Goal: Transaction & Acquisition: Purchase product/service

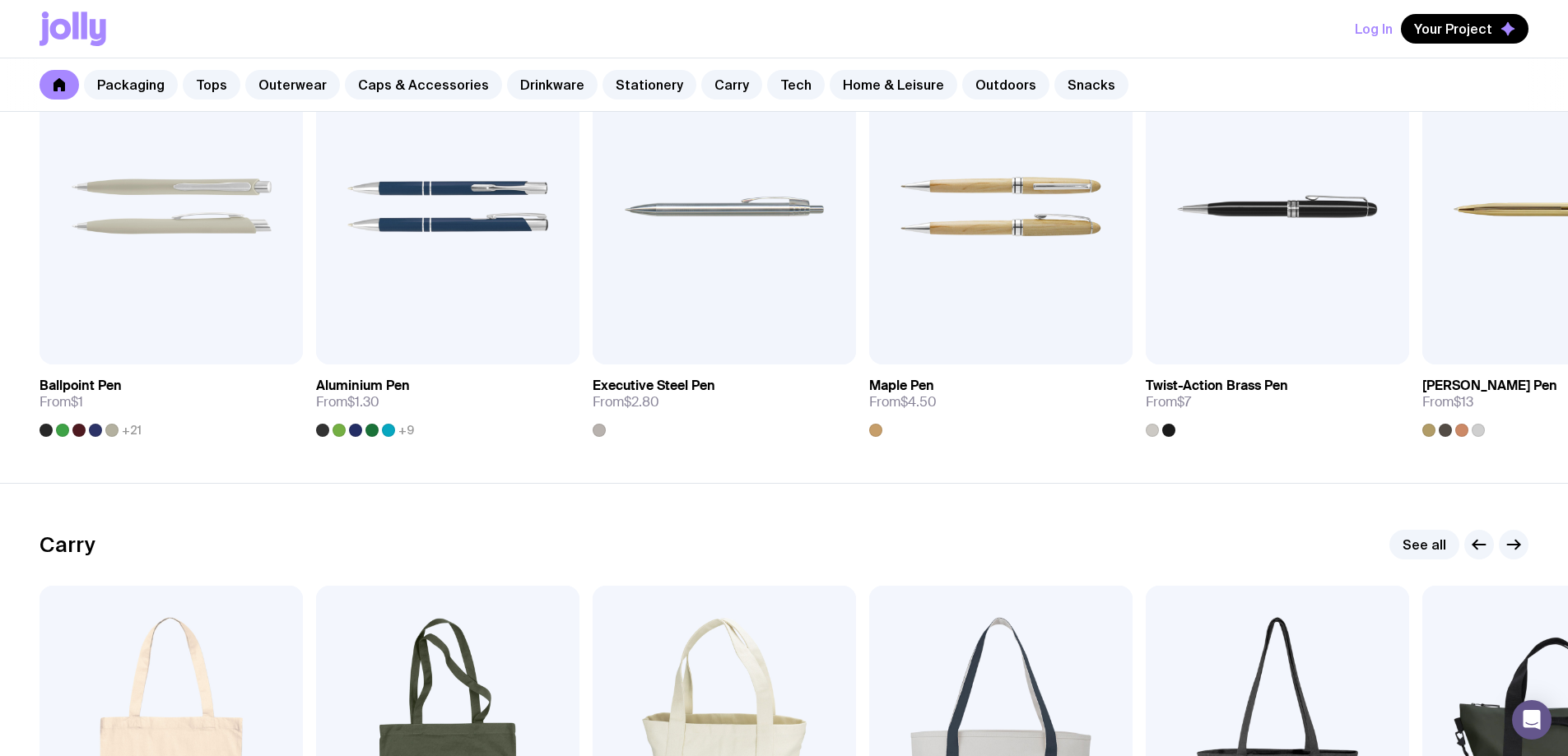
scroll to position [3290, 0]
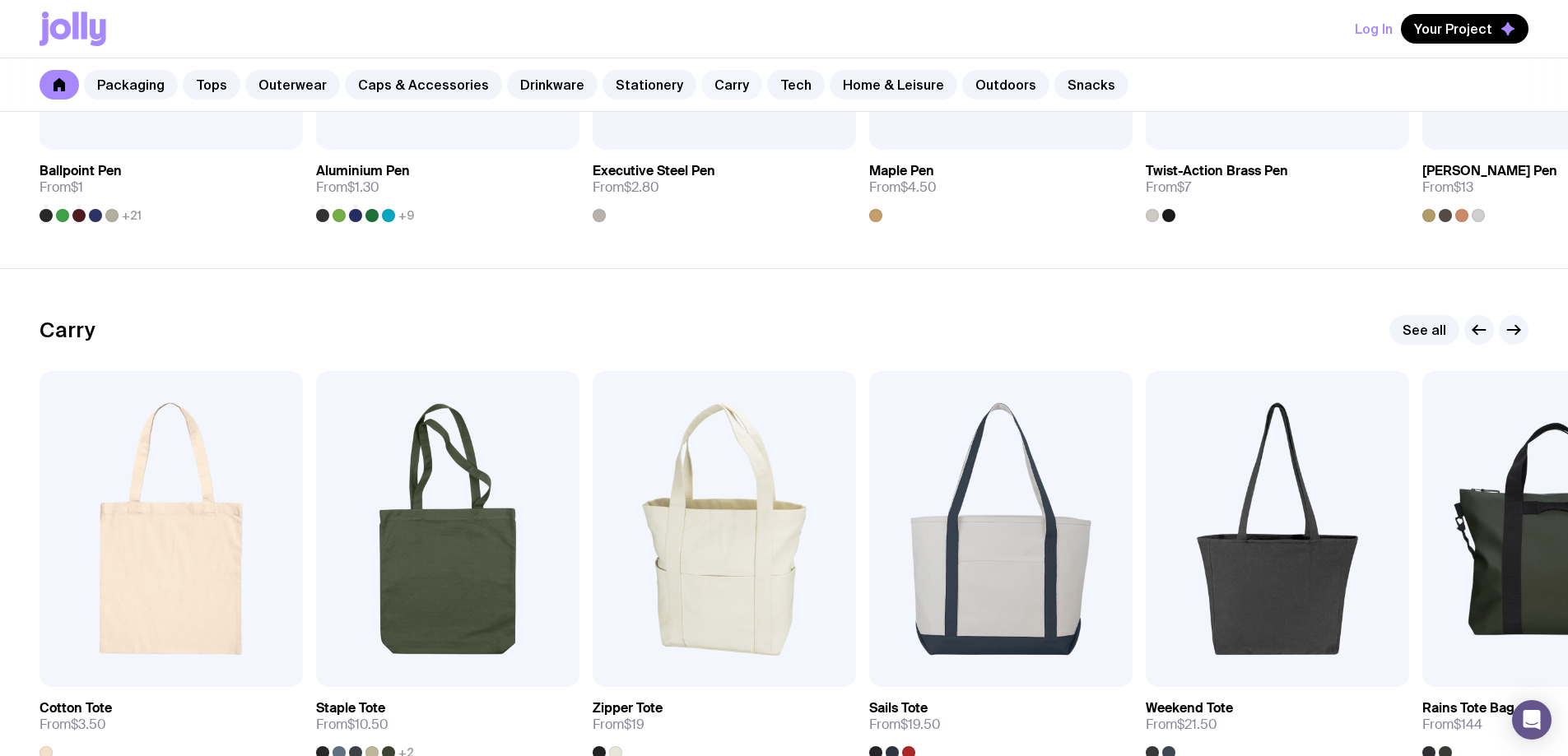
click at [710, 75] on link "Carry" at bounding box center [731, 84] width 61 height 29
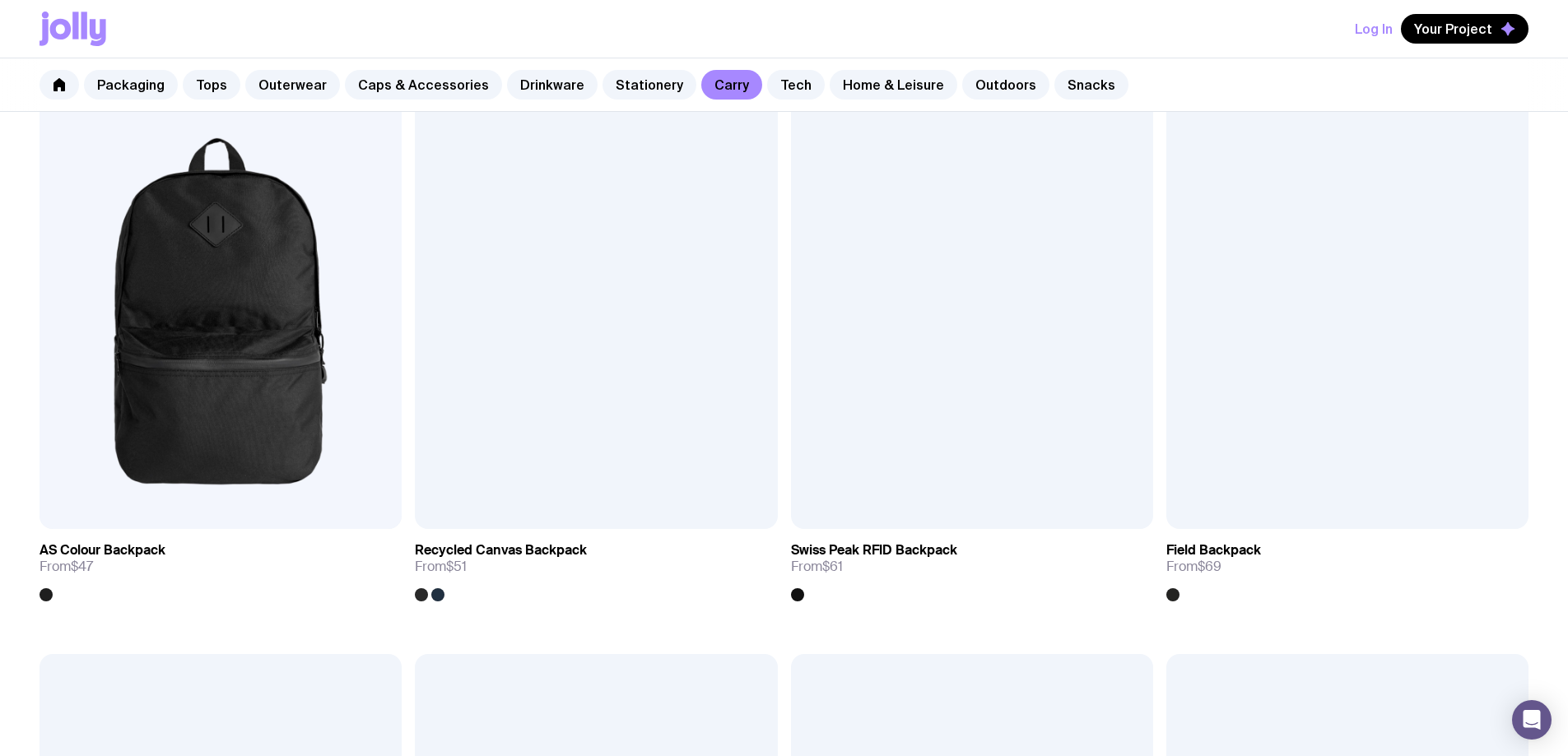
scroll to position [1316, 0]
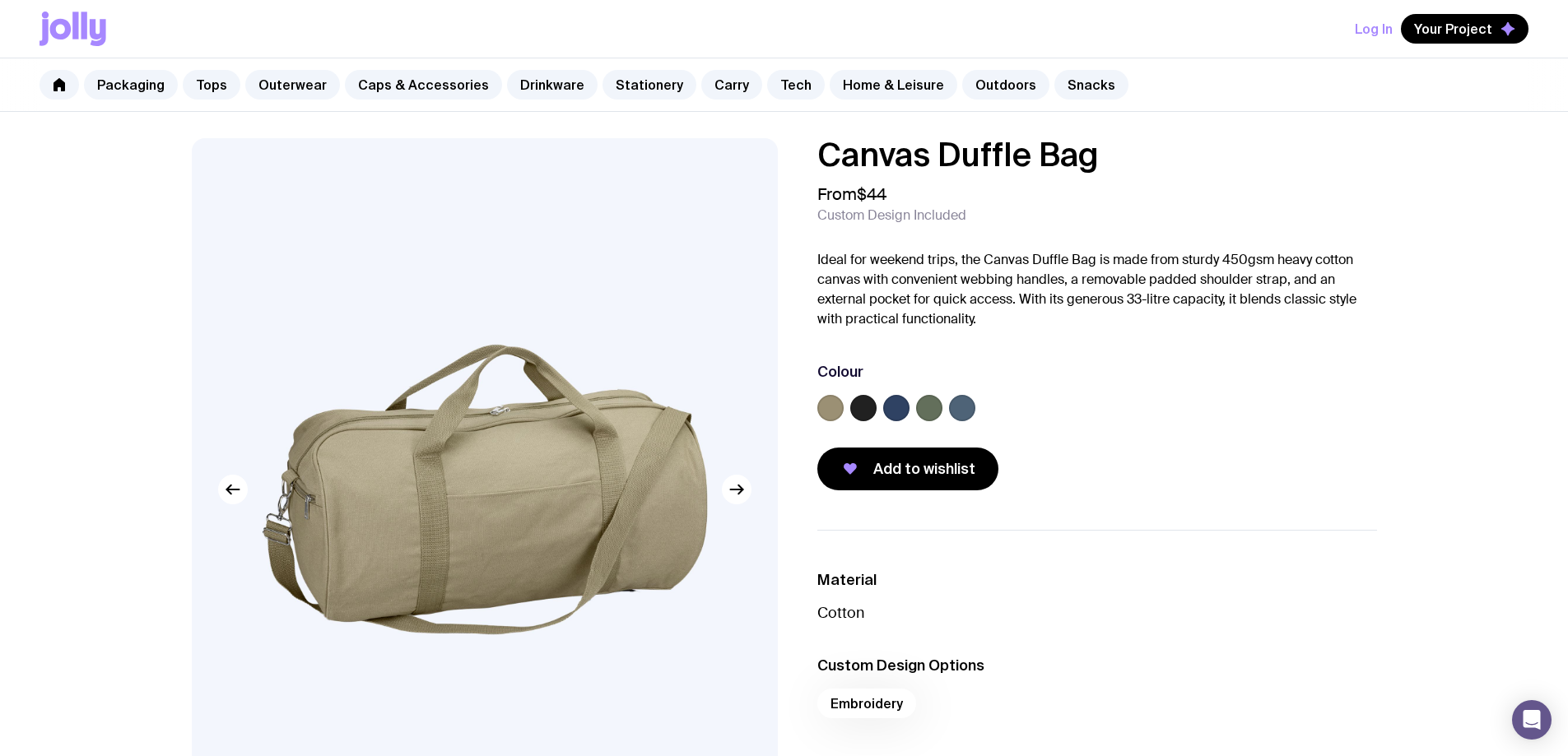
click at [862, 404] on label at bounding box center [863, 407] width 26 height 26
click at [0, 0] on input "radio" at bounding box center [0, 0] width 0 height 0
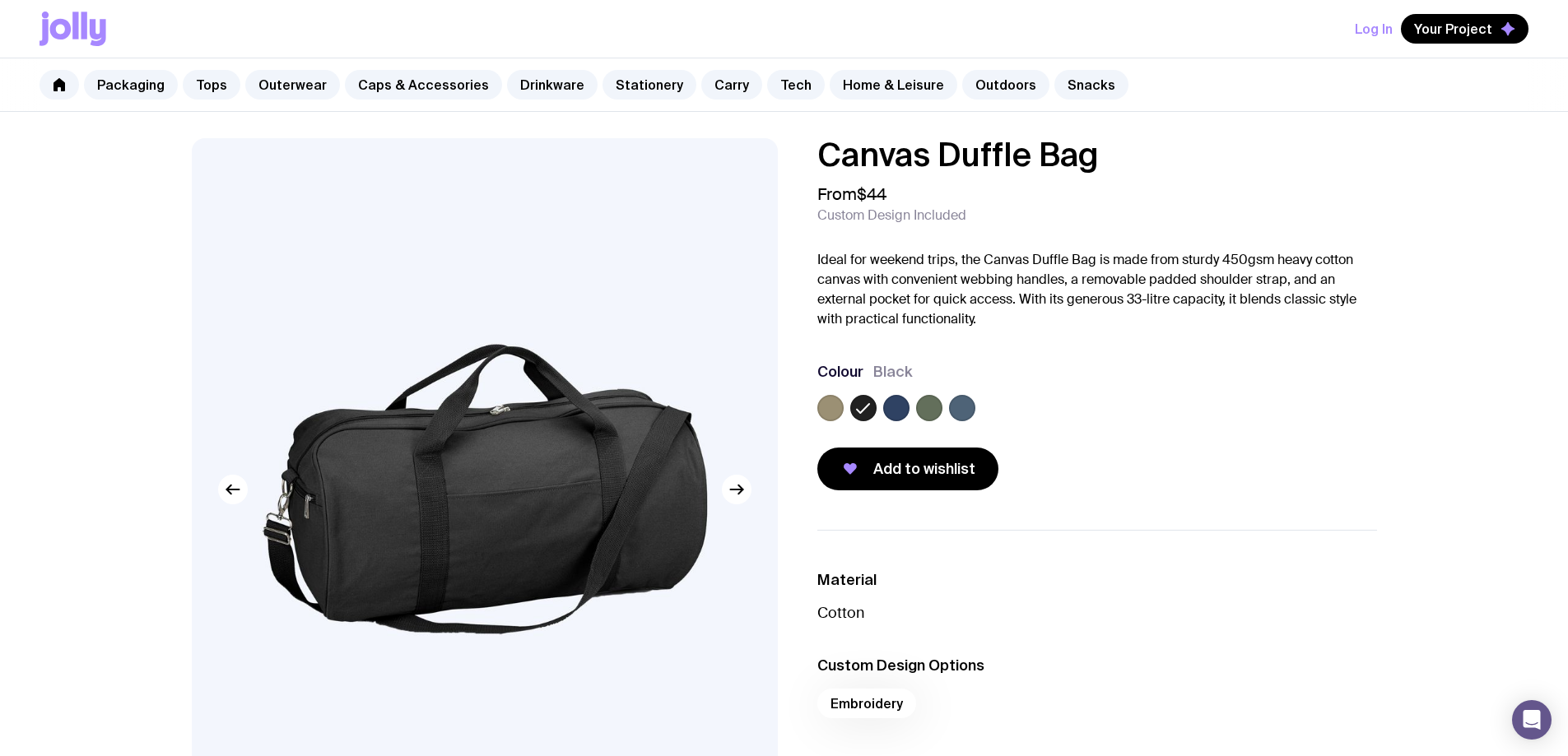
click at [571, 458] on img at bounding box center [484, 489] width 586 height 702
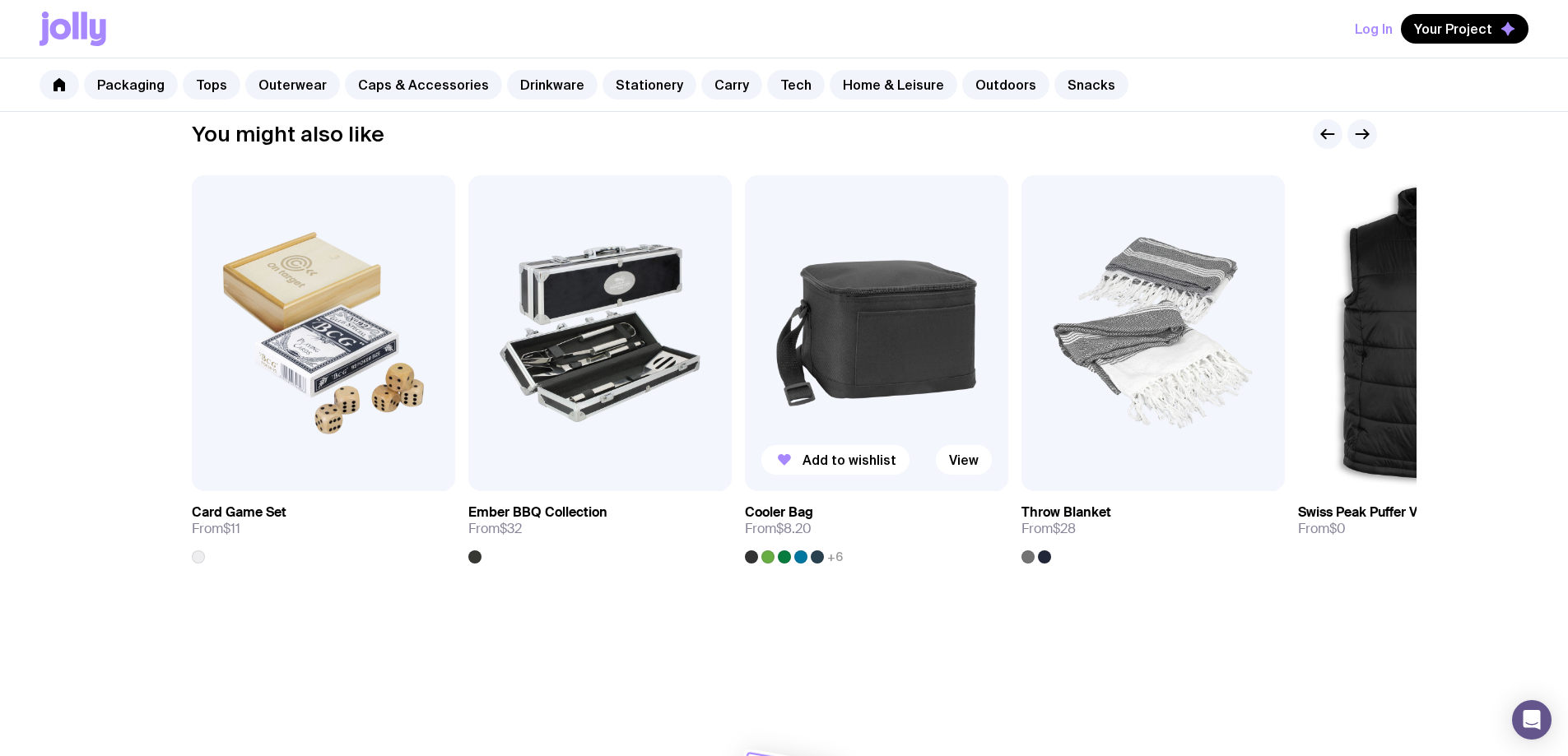
scroll to position [987, 0]
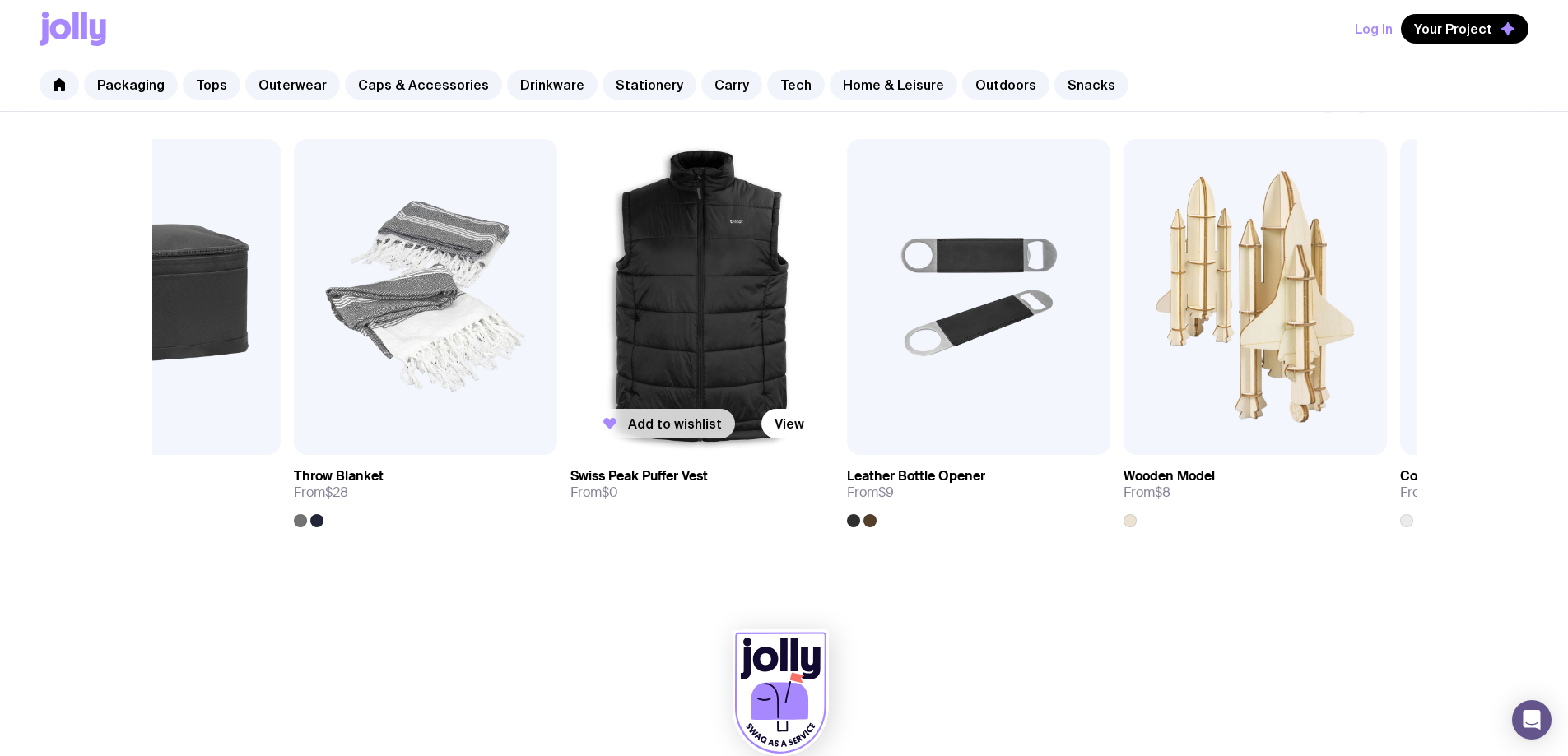
drag, startPoint x: 1386, startPoint y: 344, endPoint x: 653, endPoint y: 426, distance: 737.6
click at [630, 435] on div "Add to wishlist View" at bounding box center [702, 297] width 264 height 316
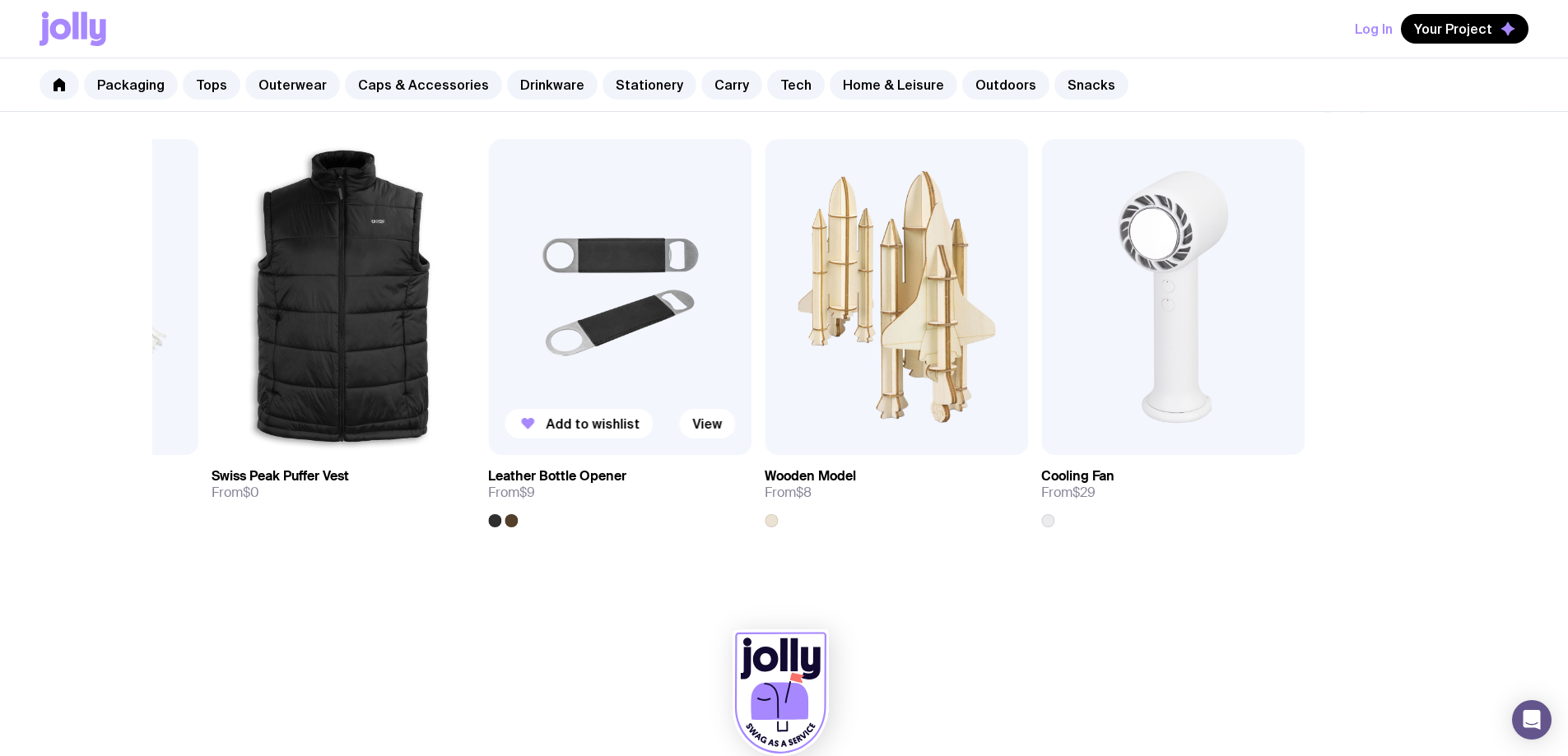
drag, startPoint x: 936, startPoint y: 306, endPoint x: 735, endPoint y: 314, distance: 201.2
click at [728, 314] on img at bounding box center [619, 297] width 264 height 316
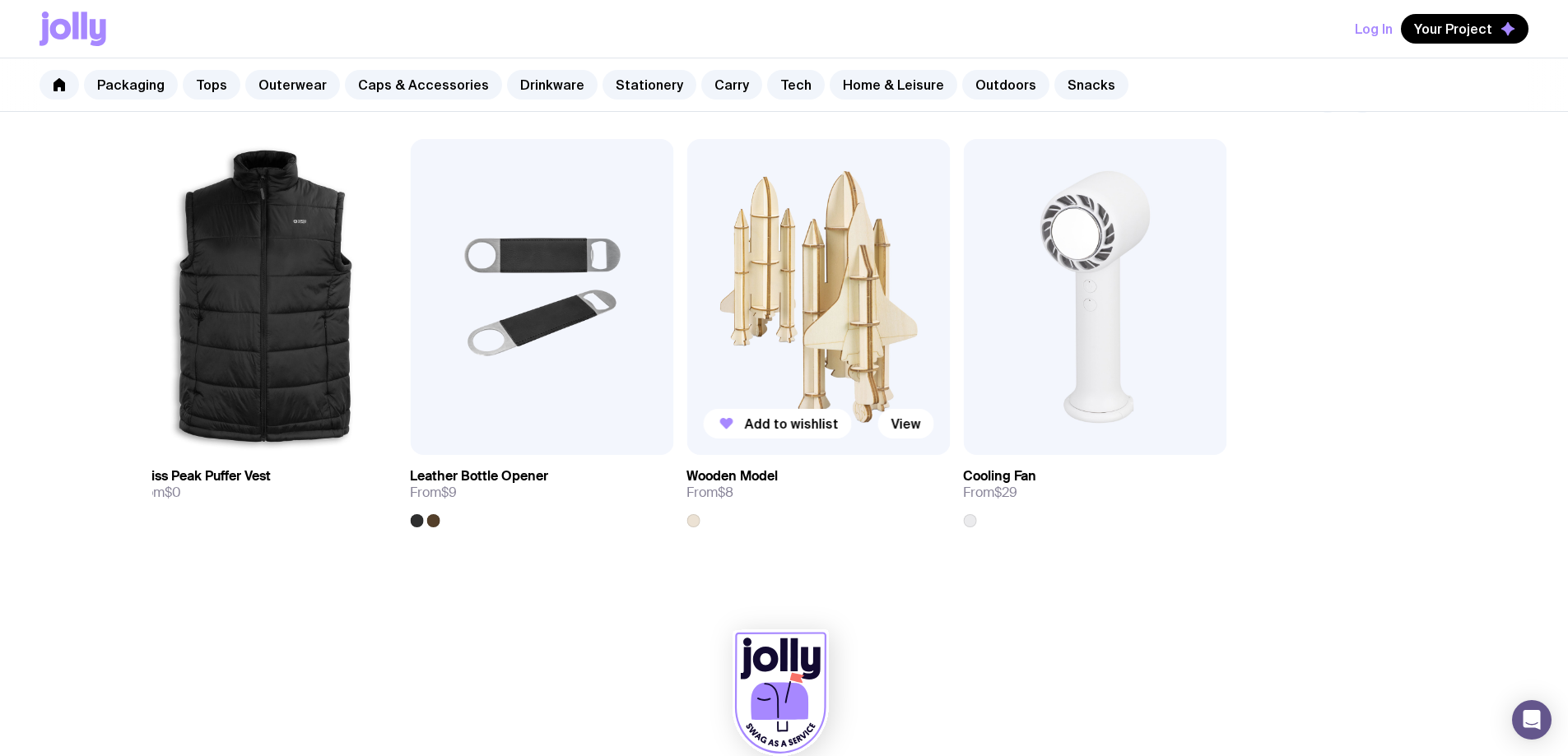
drag, startPoint x: 1089, startPoint y: 316, endPoint x: 811, endPoint y: 308, distance: 278.1
click at [762, 307] on div "Add to wishlist View Card Game Set From $11 Add to wishlist View Ember BBQ Coll…" at bounding box center [784, 333] width 1185 height 388
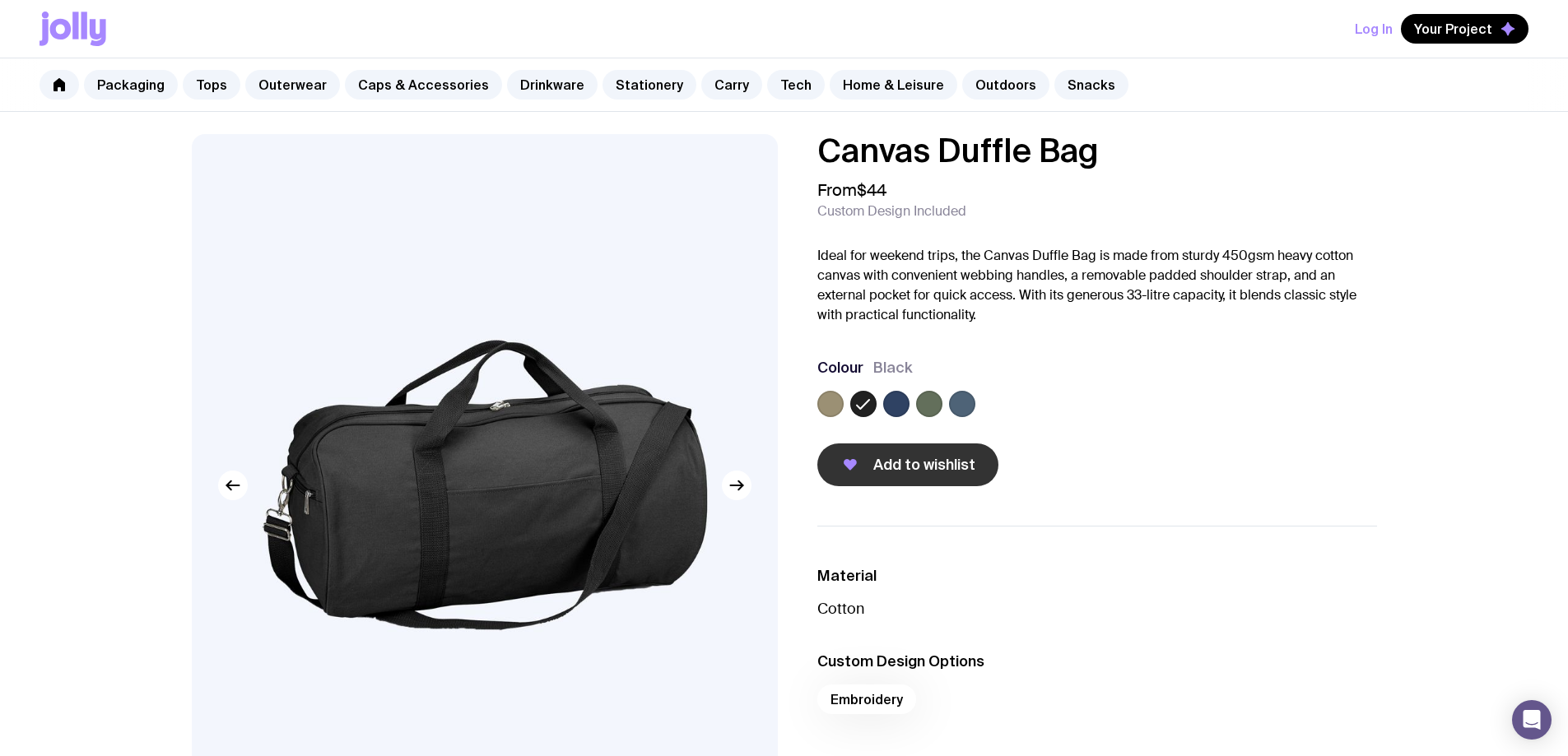
scroll to position [0, 0]
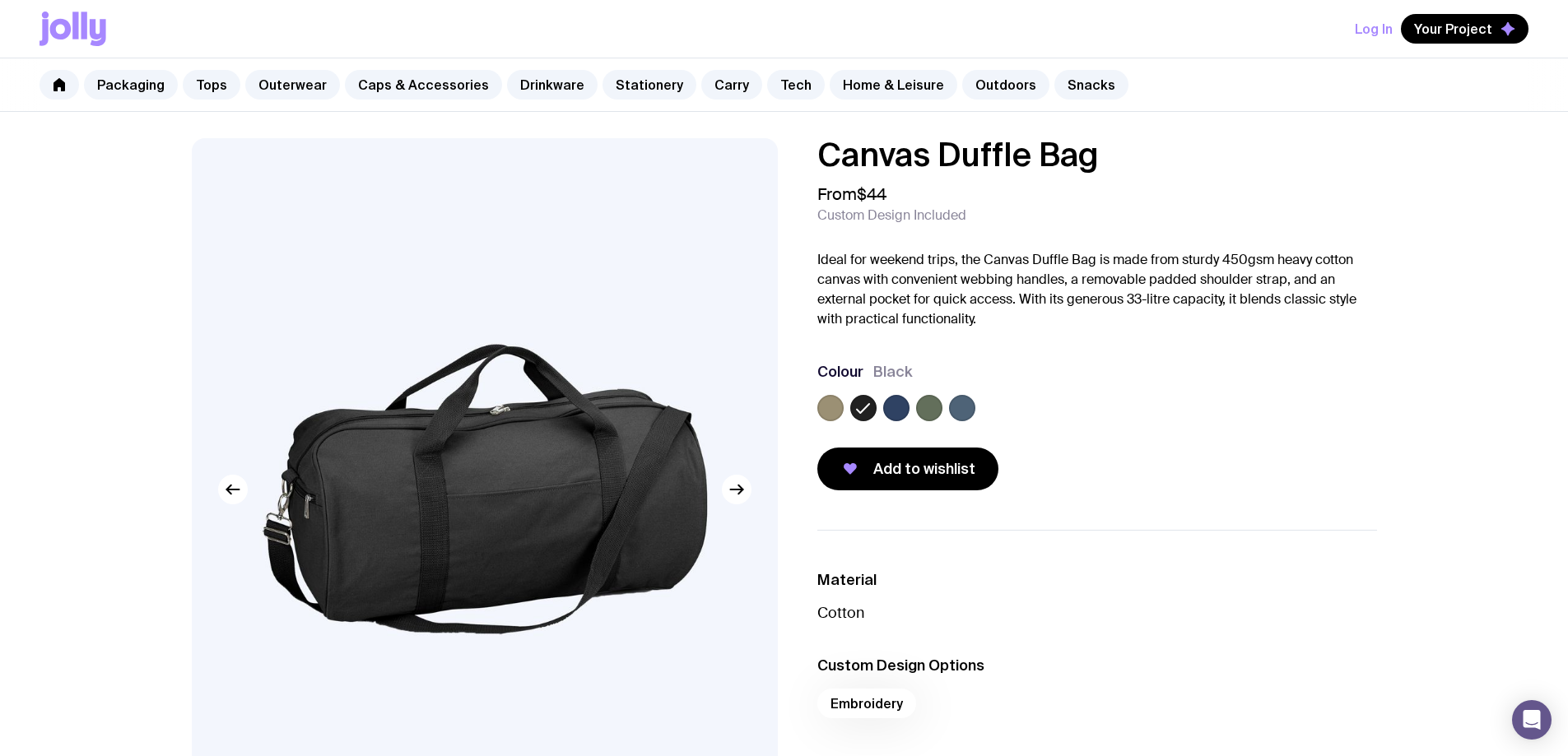
click at [95, 36] on icon at bounding box center [98, 33] width 17 height 27
